Goal: Check status: Verify the current state of an ongoing process or item

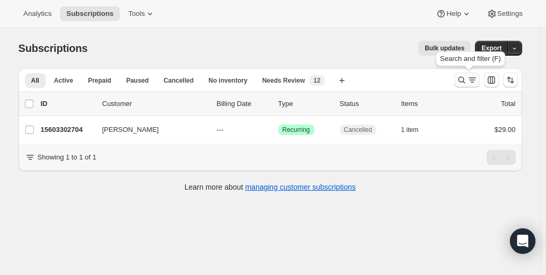
click at [464, 77] on icon "Search and filter results" at bounding box center [461, 80] width 7 height 7
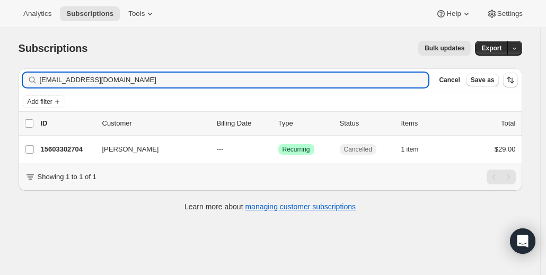
drag, startPoint x: 135, startPoint y: 74, endPoint x: 36, endPoint y: 82, distance: 99.0
click at [36, 82] on div "[EMAIL_ADDRESS][DOMAIN_NAME] Clear" at bounding box center [226, 80] width 406 height 15
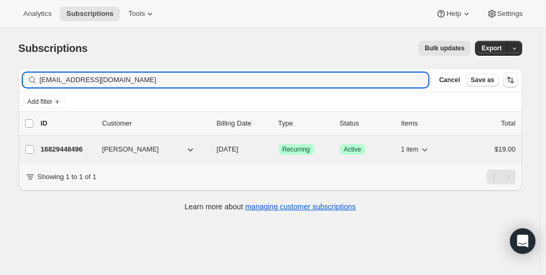
type input "[EMAIL_ADDRESS][DOMAIN_NAME]"
click at [63, 149] on p "16829448496" at bounding box center [67, 149] width 53 height 11
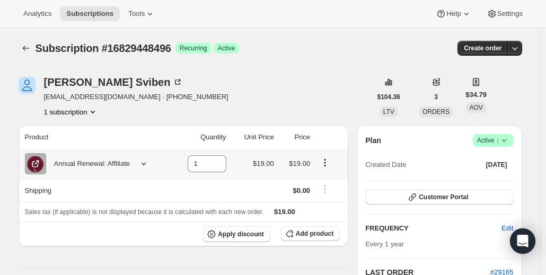
click at [122, 161] on div "Annual Renewal: Affiliate" at bounding box center [88, 163] width 84 height 11
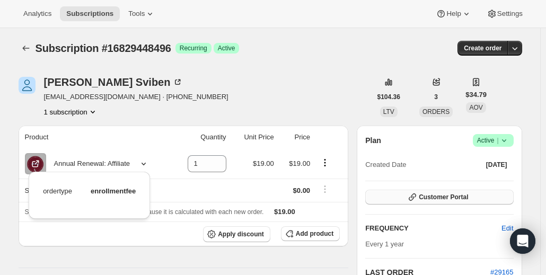
click at [446, 199] on span "Customer Portal" at bounding box center [443, 197] width 49 height 8
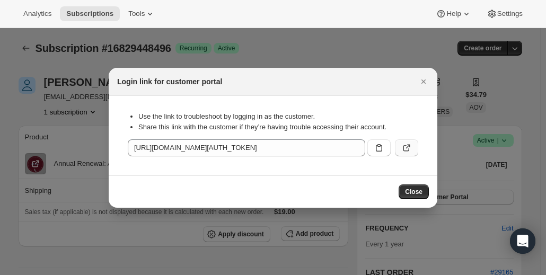
click at [406, 148] on icon ":r35:" at bounding box center [408, 146] width 4 height 4
